Goal: Task Accomplishment & Management: Manage account settings

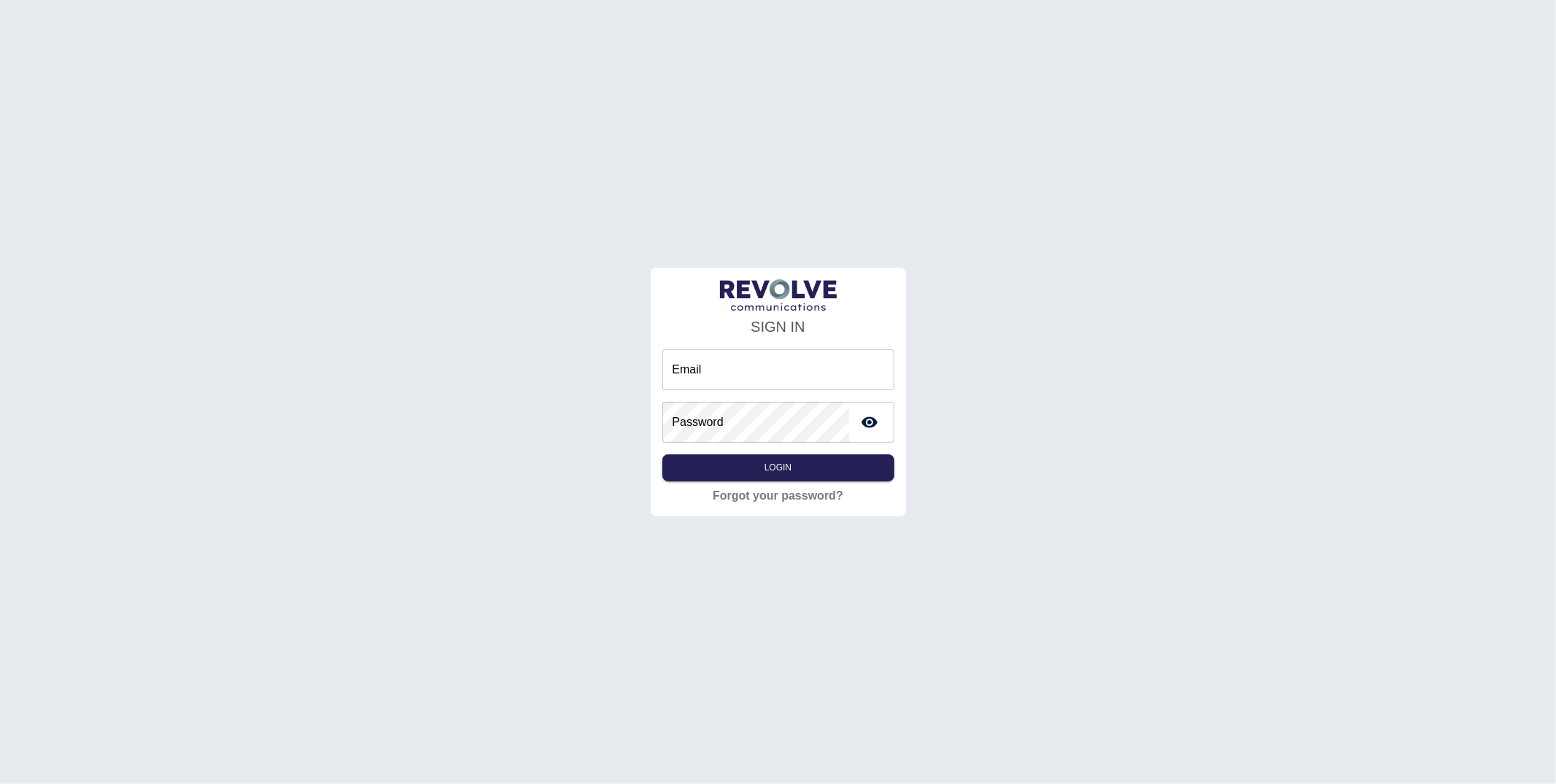
click at [709, 371] on input "Email" at bounding box center [778, 370] width 231 height 41
type input "**********"
click at [755, 461] on button "Login" at bounding box center [778, 468] width 231 height 27
